Goal: Task Accomplishment & Management: Complete application form

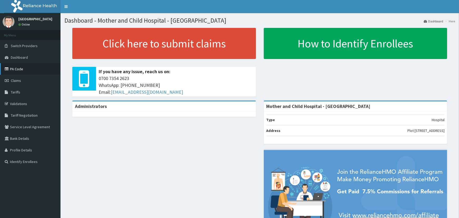
click at [18, 68] on link "PA Code" at bounding box center [30, 69] width 60 height 12
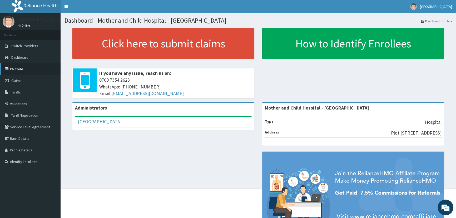
click at [21, 70] on link "PA Code" at bounding box center [30, 69] width 60 height 12
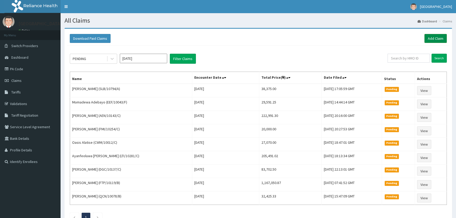
click at [433, 34] on link "Add Claim" at bounding box center [435, 38] width 22 height 9
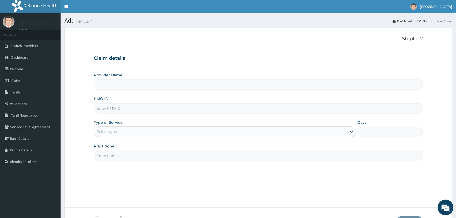
click at [117, 86] on input "Provider Name" at bounding box center [258, 84] width 329 height 10
type input "Mother and Child Hospital - [GEOGRAPHIC_DATA]"
click at [117, 108] on input "HMO ID" at bounding box center [258, 108] width 329 height 10
type input "ISW/10466/B"
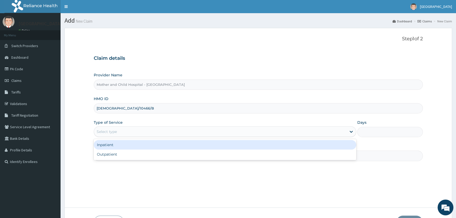
click at [114, 134] on div "Select type" at bounding box center [107, 131] width 20 height 5
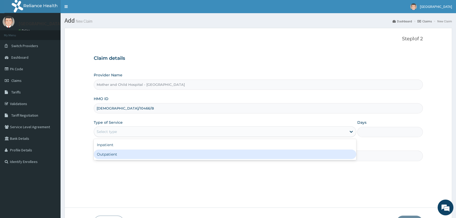
click at [110, 155] on div "Outpatient" at bounding box center [225, 153] width 262 height 9
type input "1"
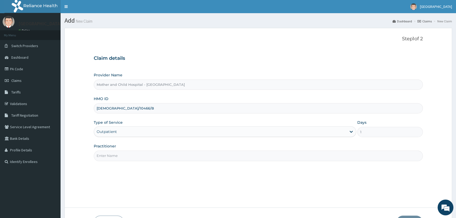
click at [112, 155] on input "Practitioner" at bounding box center [258, 155] width 329 height 10
type input "ETIM"
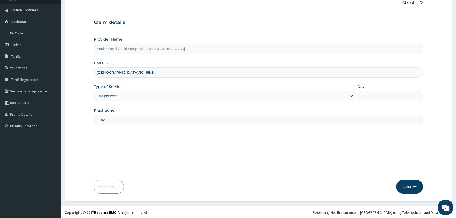
scroll to position [37, 0]
drag, startPoint x: 409, startPoint y: 183, endPoint x: 408, endPoint y: 186, distance: 3.1
click at [408, 186] on button "Next" at bounding box center [409, 186] width 27 height 14
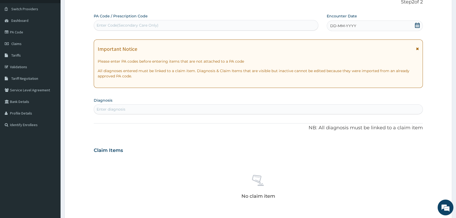
click at [122, 25] on div "Enter Code(Secondary Care Only)" at bounding box center [128, 25] width 62 height 5
paste input "PA/8551AC"
type input "PA/8551AC"
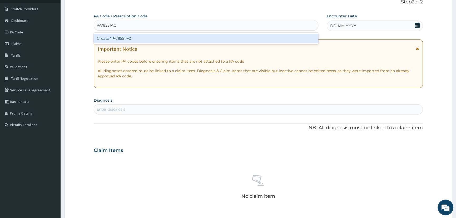
click at [105, 40] on div "Create "PA/8551AC"" at bounding box center [206, 38] width 224 height 9
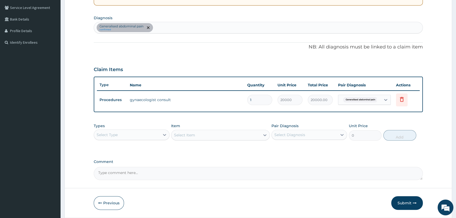
scroll to position [136, 0]
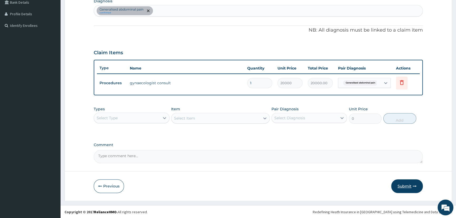
click at [401, 180] on button "Submit" at bounding box center [407, 186] width 32 height 14
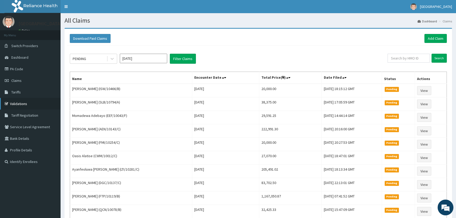
click at [16, 106] on link "Validations" at bounding box center [30, 104] width 60 height 12
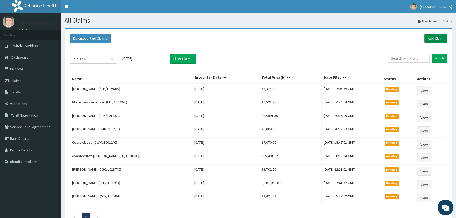
click at [431, 34] on link "Add Claim" at bounding box center [435, 38] width 22 height 9
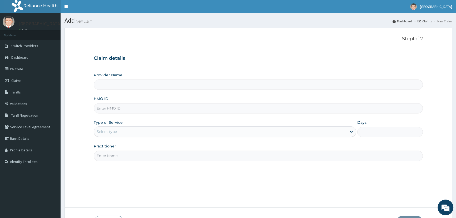
type input "Mother and Child Hospital - [GEOGRAPHIC_DATA]"
click at [120, 104] on input "HMO ID" at bounding box center [258, 108] width 329 height 10
type input "HAW/10011/E"
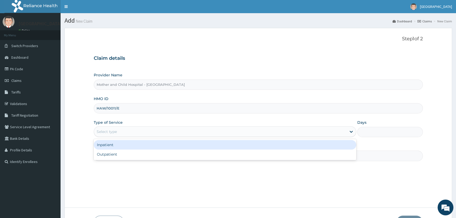
click at [118, 133] on div "Select type" at bounding box center [220, 131] width 252 height 8
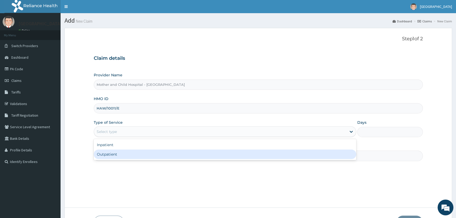
click at [117, 157] on div "Outpatient" at bounding box center [225, 153] width 262 height 9
type input "1"
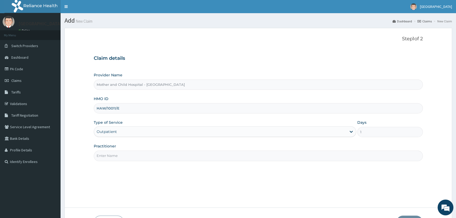
click at [132, 155] on input "Practitioner" at bounding box center [258, 155] width 329 height 10
type input "ETIM"
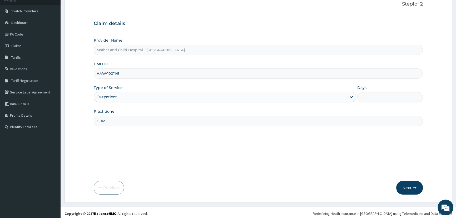
scroll to position [37, 0]
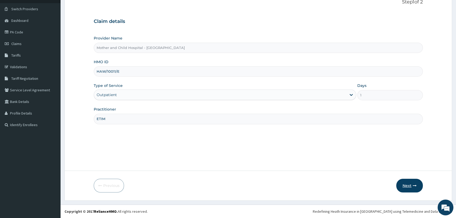
click at [410, 183] on button "Next" at bounding box center [409, 186] width 27 height 14
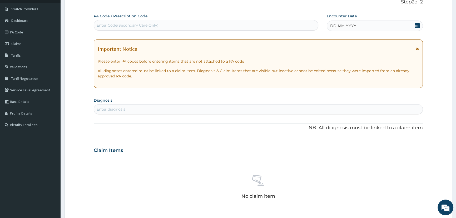
click at [125, 108] on div "Enter diagnosis" at bounding box center [258, 109] width 328 height 8
click at [419, 24] on icon at bounding box center [417, 25] width 5 height 5
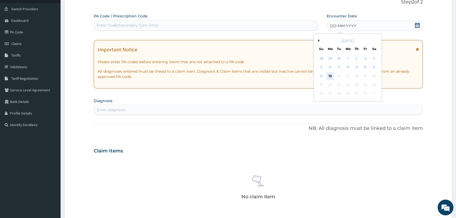
click at [329, 78] on div "13" at bounding box center [330, 76] width 8 height 8
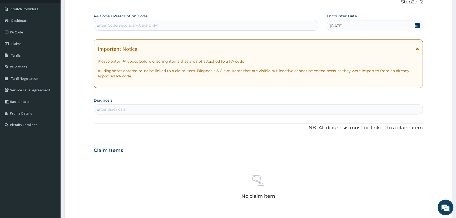
click at [290, 106] on div "Enter diagnosis" at bounding box center [258, 109] width 328 height 8
type input "RHIN"
click at [109, 107] on div "Enter diagnosis" at bounding box center [258, 109] width 328 height 8
type input "RHN"
click at [110, 109] on div "Enter diagnosis" at bounding box center [258, 109] width 328 height 8
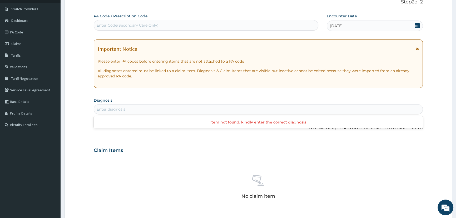
click at [110, 109] on div "Enter diagnosis" at bounding box center [111, 109] width 29 height 5
type input "NI"
click at [101, 107] on div "Enter diagnosis" at bounding box center [111, 109] width 29 height 5
click at [103, 109] on div "Enter diagnosis" at bounding box center [111, 109] width 29 height 5
paste input "R"
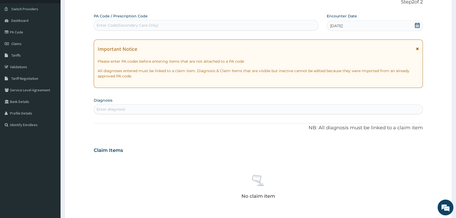
click at [102, 108] on div "Enter diagnosis" at bounding box center [111, 109] width 29 height 5
type input "R"
type input "MALARIA"
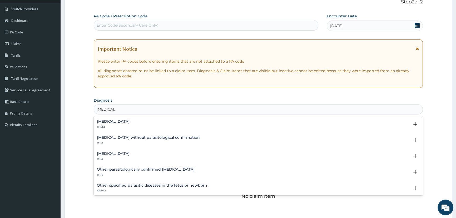
click at [108, 150] on div "Malaria, unspecified 1F4Z Select Status Query Query covers suspected (?), Keep …" at bounding box center [258, 157] width 329 height 16
click at [108, 153] on h4 "Malaria, unspecified" at bounding box center [113, 154] width 33 height 4
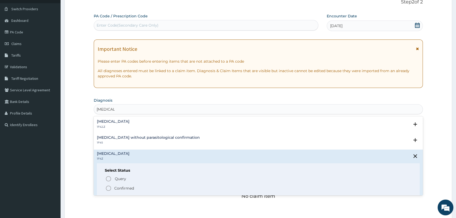
drag, startPoint x: 126, startPoint y: 188, endPoint x: 129, endPoint y: 177, distance: 11.6
click at [124, 186] on p "Confirmed" at bounding box center [124, 187] width 20 height 5
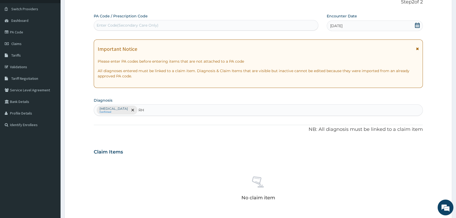
type input "R"
click at [153, 109] on div "Malaria, unspecified Confirmed" at bounding box center [258, 109] width 328 height 11
type input "RHIN"
click at [181, 111] on div "Malaria, unspecified Confirmed" at bounding box center [258, 109] width 328 height 11
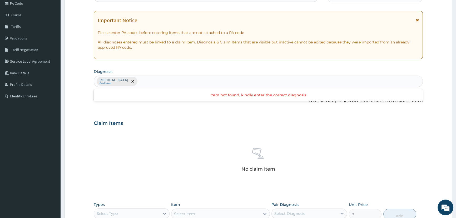
scroll to position [108, 0]
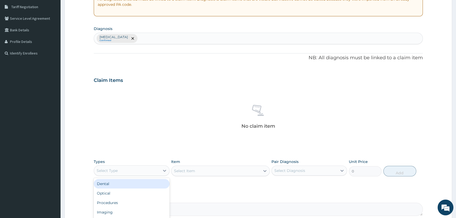
click at [149, 167] on div "Select Type" at bounding box center [126, 170] width 65 height 8
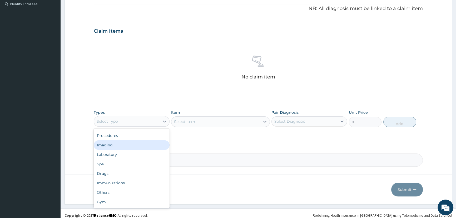
scroll to position [161, 0]
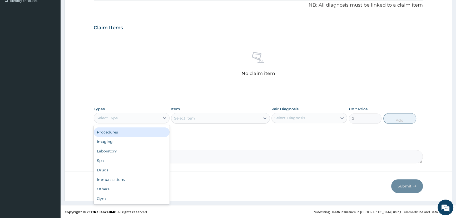
click at [118, 129] on div "Procedures" at bounding box center [131, 131] width 75 height 9
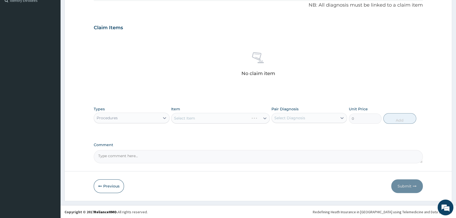
click at [203, 114] on div "Select Item" at bounding box center [220, 118] width 99 height 11
click at [203, 115] on div "Select Item" at bounding box center [220, 118] width 99 height 11
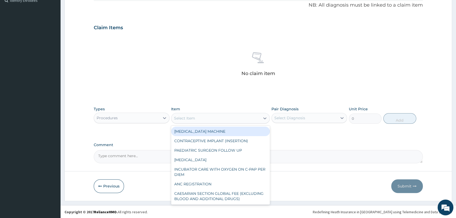
click at [201, 121] on div "Select Item" at bounding box center [215, 118] width 89 height 8
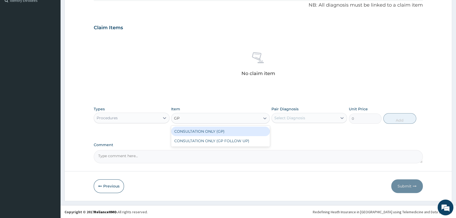
type input "GP"
click at [200, 130] on div "CONSULTATION ONLY (GP)" at bounding box center [220, 131] width 99 height 9
type input "6250"
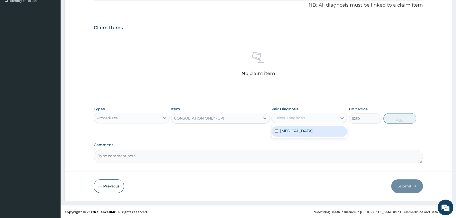
drag, startPoint x: 286, startPoint y: 115, endPoint x: 288, endPoint y: 126, distance: 10.7
click at [286, 117] on div "Select Diagnosis" at bounding box center [289, 117] width 31 height 5
click at [289, 132] on label "Malaria, unspecified" at bounding box center [296, 130] width 33 height 5
checkbox input "true"
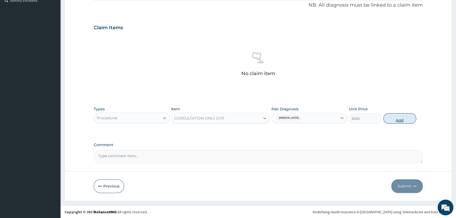
click at [399, 118] on button "Add" at bounding box center [399, 118] width 33 height 11
type input "0"
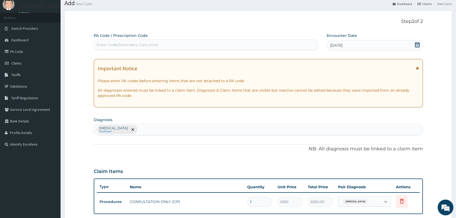
scroll to position [16, 0]
click at [142, 131] on div "Malaria, unspecified Confirmed" at bounding box center [258, 130] width 328 height 11
type input "R"
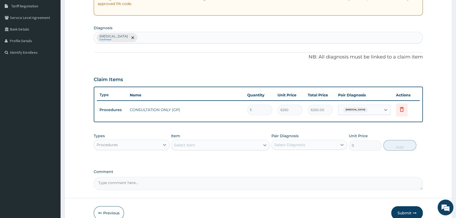
scroll to position [112, 0]
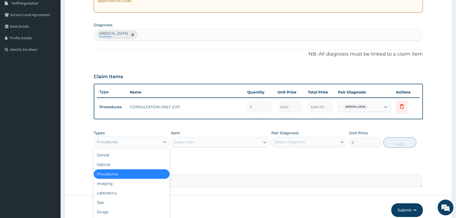
click at [159, 141] on div "Procedures" at bounding box center [126, 142] width 65 height 8
click at [118, 213] on div "Drugs" at bounding box center [131, 211] width 75 height 9
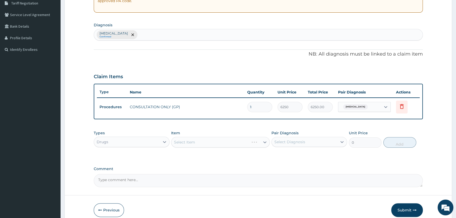
click at [191, 138] on div "Select Item" at bounding box center [220, 142] width 99 height 11
click at [191, 141] on div "Select Item" at bounding box center [220, 142] width 99 height 11
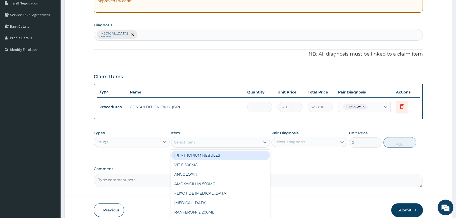
click at [232, 142] on div "Select Item" at bounding box center [215, 142] width 89 height 8
type input "PARA"
click at [225, 153] on div "SYRUP PARACETAMOL" at bounding box center [220, 154] width 99 height 9
type input "584"
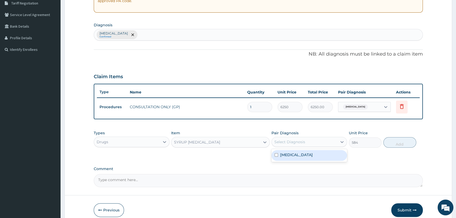
drag, startPoint x: 322, startPoint y: 141, endPoint x: 308, endPoint y: 167, distance: 29.9
click at [321, 147] on div "option Malaria, unspecified, selected. option Malaria, unspecified focused, 1 o…" at bounding box center [308, 142] width 75 height 10
click at [304, 154] on label "Malaria, unspecified" at bounding box center [296, 154] width 33 height 5
checkbox input "true"
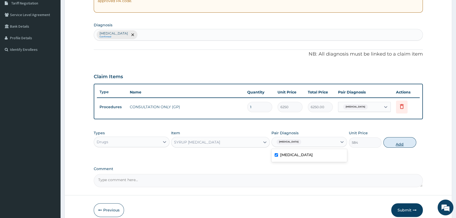
click at [405, 141] on button "Add" at bounding box center [399, 142] width 33 height 11
type input "0"
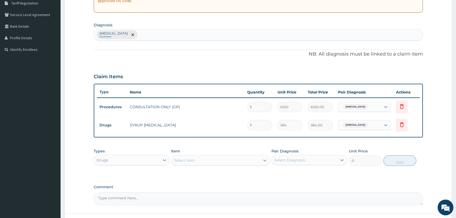
click at [203, 161] on div "Select Item" at bounding box center [215, 160] width 89 height 8
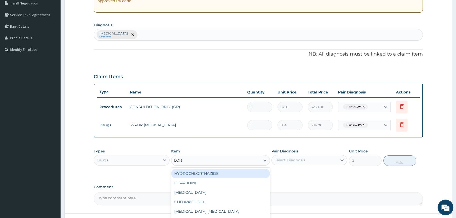
type input "LORA"
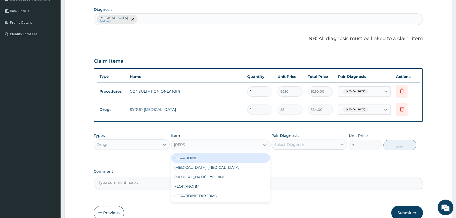
scroll to position [136, 0]
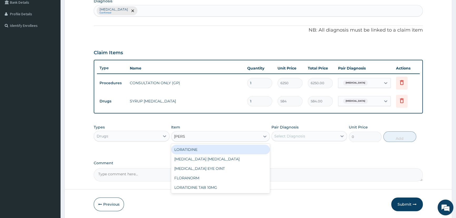
click at [191, 150] on div "LORATIDINE" at bounding box center [220, 149] width 99 height 9
type input "1168.75"
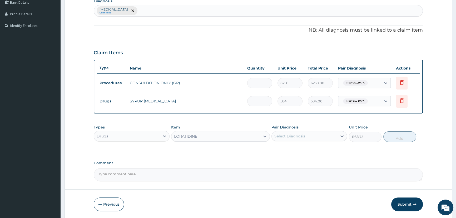
click at [301, 135] on div "Select Diagnosis" at bounding box center [289, 135] width 31 height 5
click at [297, 145] on div "Malaria, unspecified" at bounding box center [308, 149] width 75 height 11
checkbox input "true"
click at [395, 137] on button "Add" at bounding box center [399, 136] width 33 height 11
type input "0"
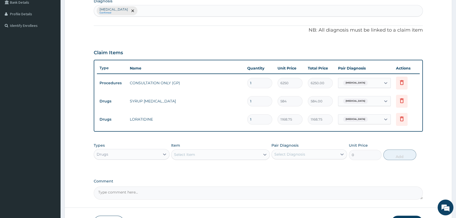
click at [128, 190] on textarea "Comment" at bounding box center [258, 192] width 329 height 13
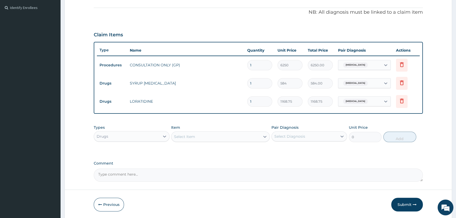
scroll to position [173, 0]
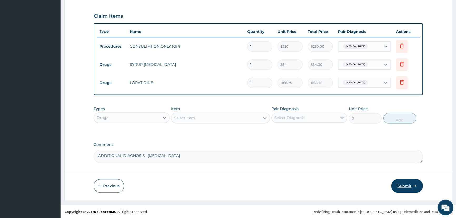
type textarea "ADDITIONAL DIAGNOSIS: RHINITIS"
click at [405, 184] on button "Submit" at bounding box center [407, 186] width 32 height 14
